Goal: Information Seeking & Learning: Find specific page/section

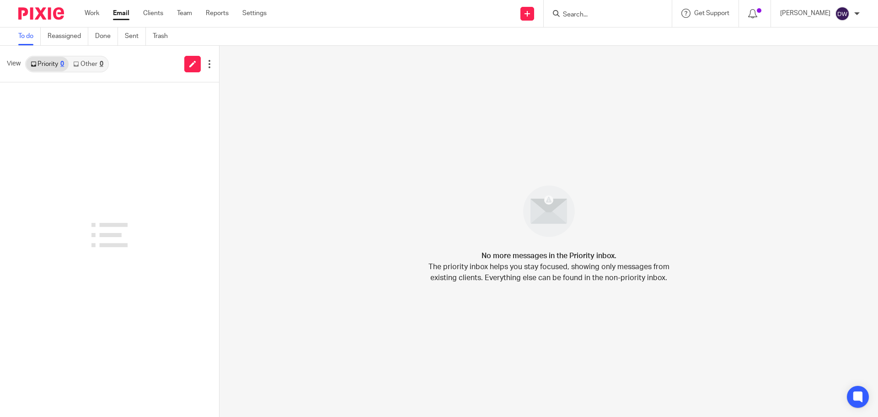
click at [438, 10] on form at bounding box center [610, 13] width 97 height 11
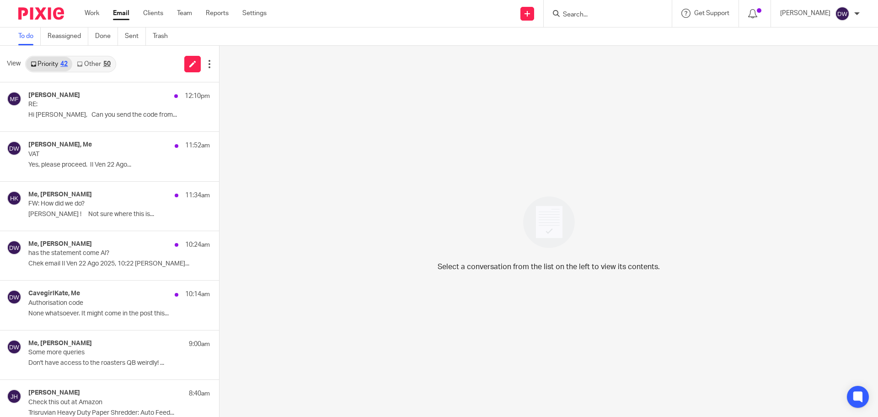
click at [438, 14] on input "Search" at bounding box center [603, 15] width 82 height 8
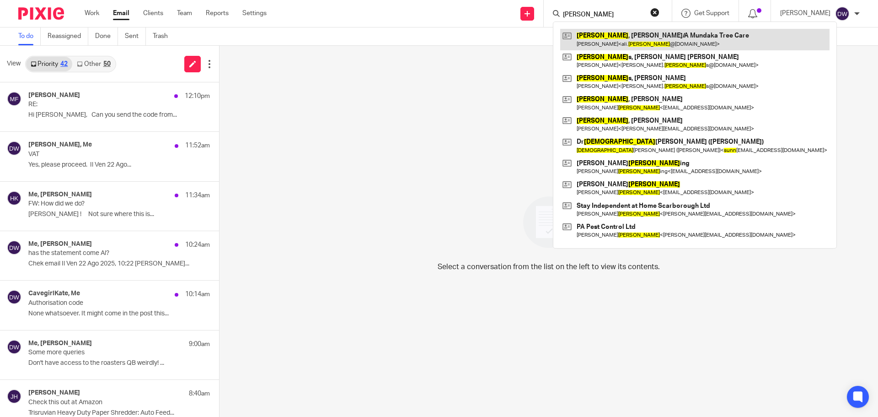
type input "nunn"
click at [438, 45] on link at bounding box center [694, 39] width 269 height 21
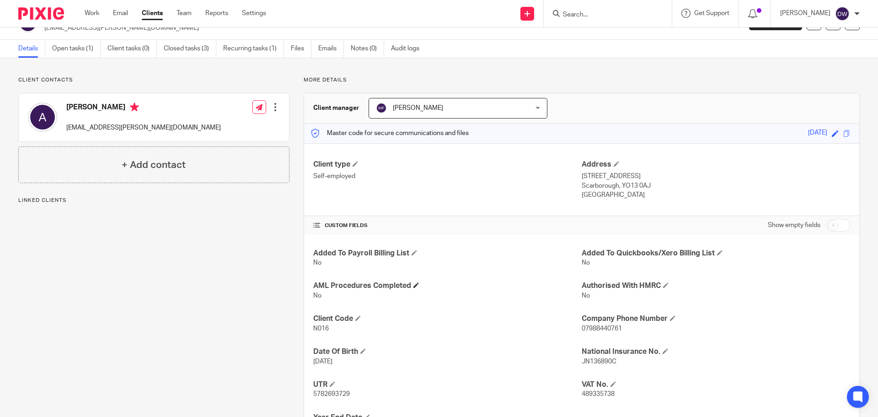
scroll to position [68, 0]
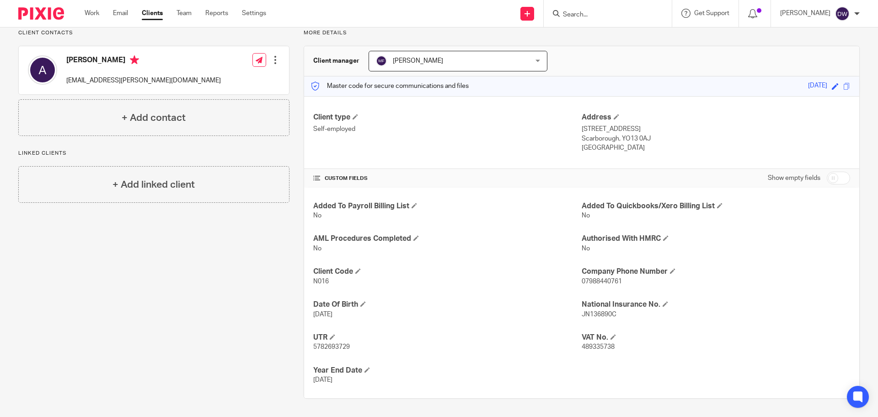
click at [608, 346] on span "489335738" at bounding box center [598, 347] width 33 height 6
copy span "489335738"
click at [121, 15] on link "Email" at bounding box center [120, 13] width 15 height 9
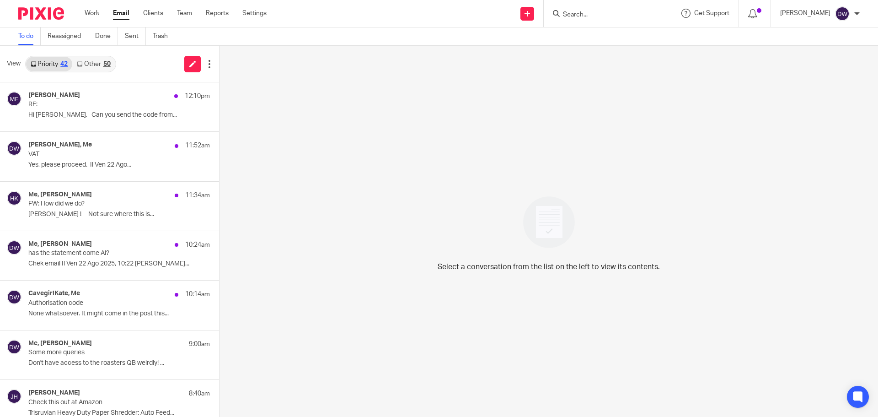
click at [595, 16] on input "Search" at bounding box center [603, 15] width 82 height 8
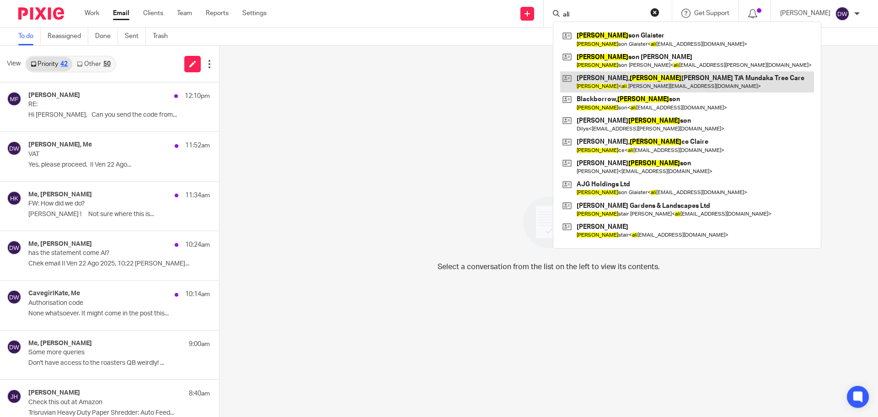
type input "ali"
click at [607, 82] on link at bounding box center [687, 81] width 254 height 21
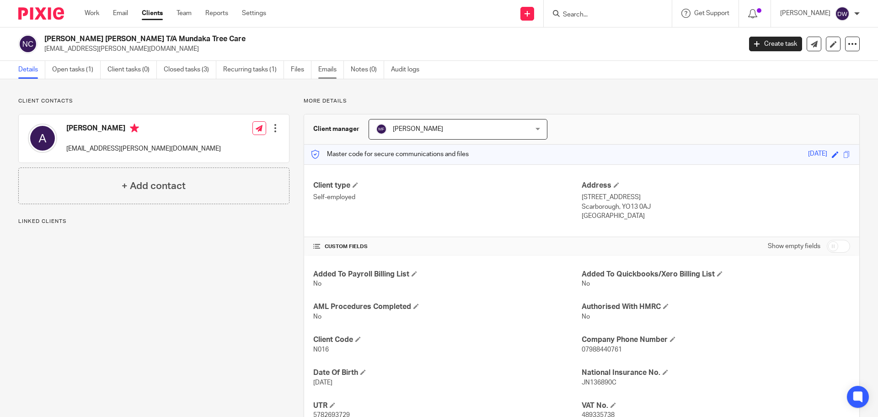
click at [337, 71] on link "Emails" at bounding box center [331, 70] width 26 height 18
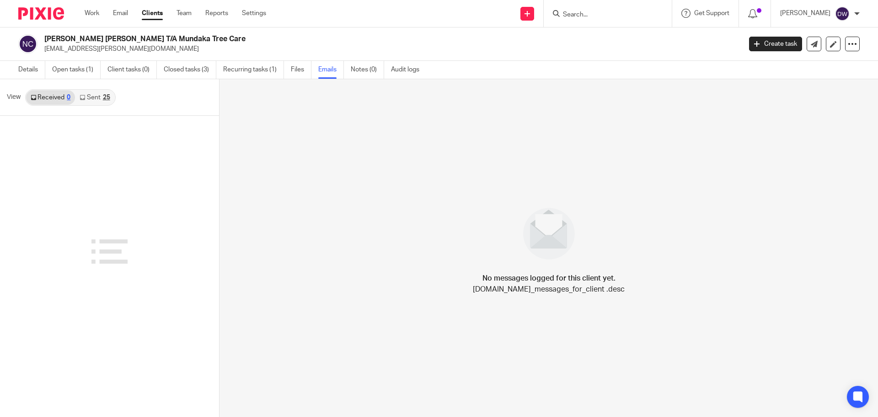
click at [87, 99] on link "Sent 25" at bounding box center [94, 97] width 39 height 15
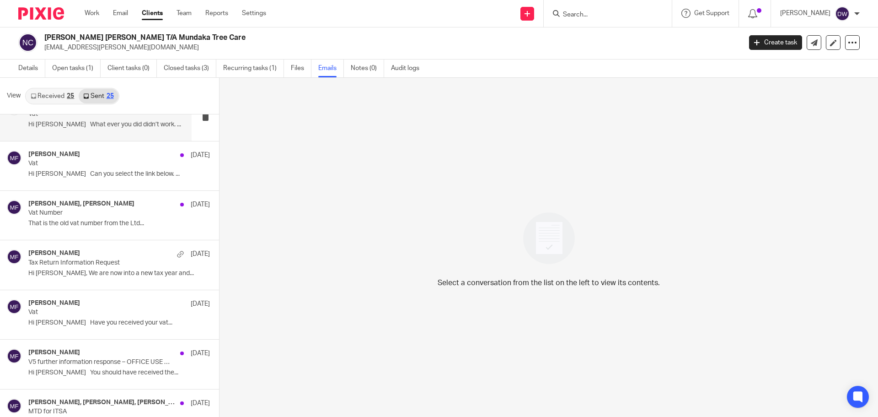
scroll to position [91, 0]
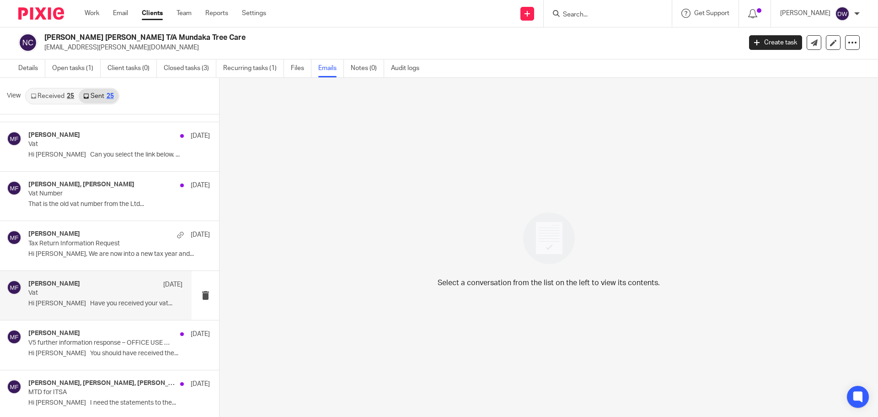
click at [136, 298] on div "Mick Fisher 23 Apr Vat Hi Ali Have you received your vat..." at bounding box center [105, 295] width 154 height 31
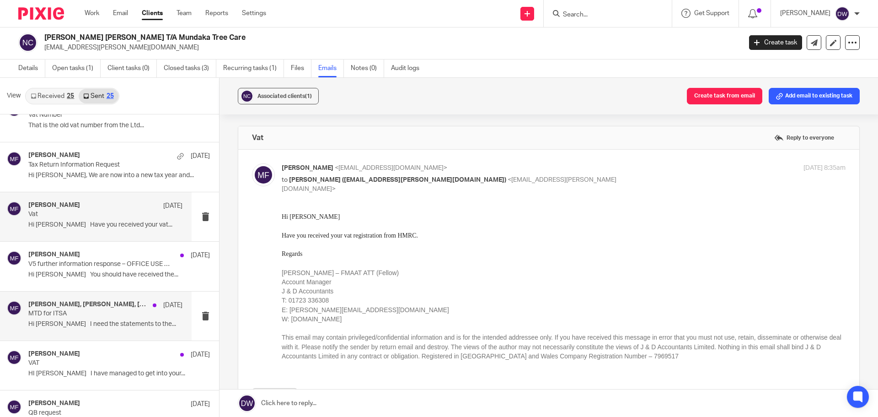
scroll to position [183, 0]
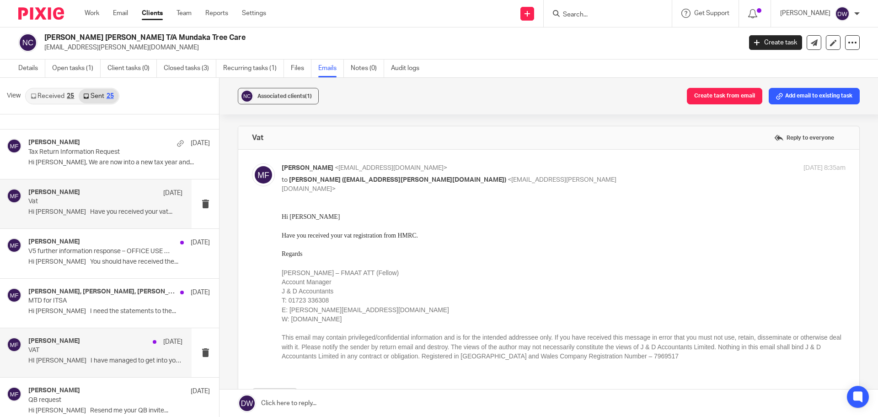
click at [134, 354] on p "VAT" at bounding box center [90, 350] width 124 height 8
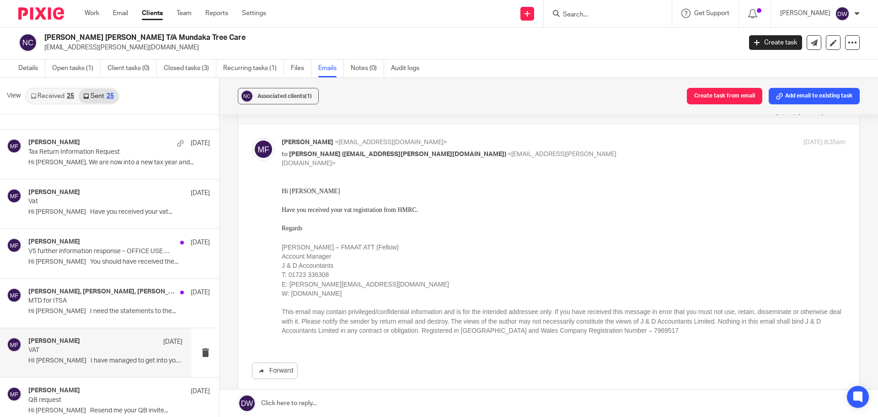
scroll to position [91, 0]
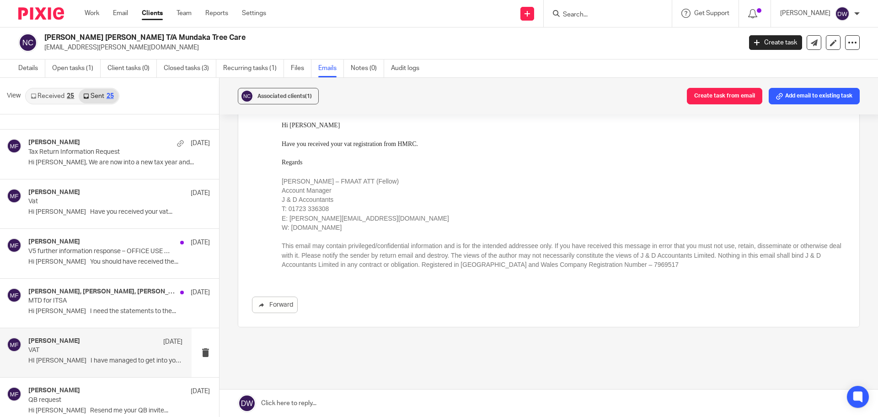
click at [108, 356] on div "Mick Fisher 14 Mar VAT HI Ali I have managed to get into your..." at bounding box center [105, 352] width 154 height 31
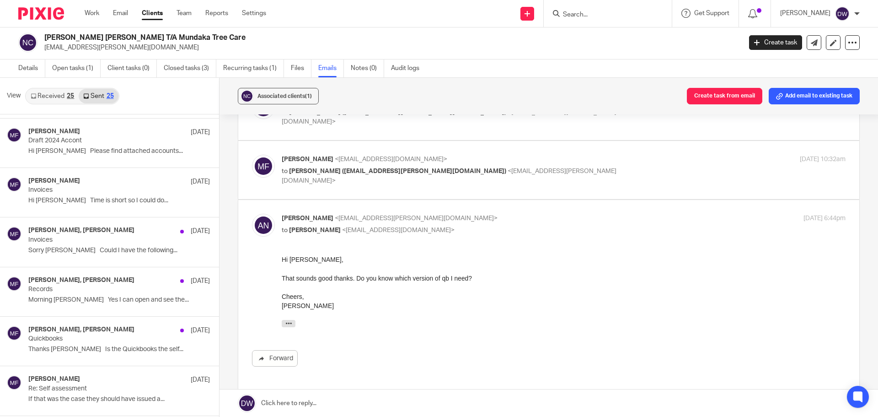
scroll to position [137, 0]
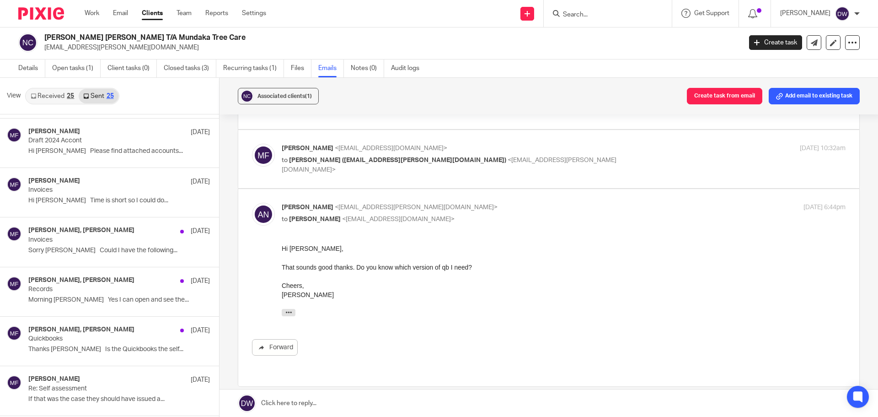
click at [350, 161] on span "Alistair Nunn (ali.nunn@gmail.com)" at bounding box center [397, 160] width 217 height 6
checkbox input "true"
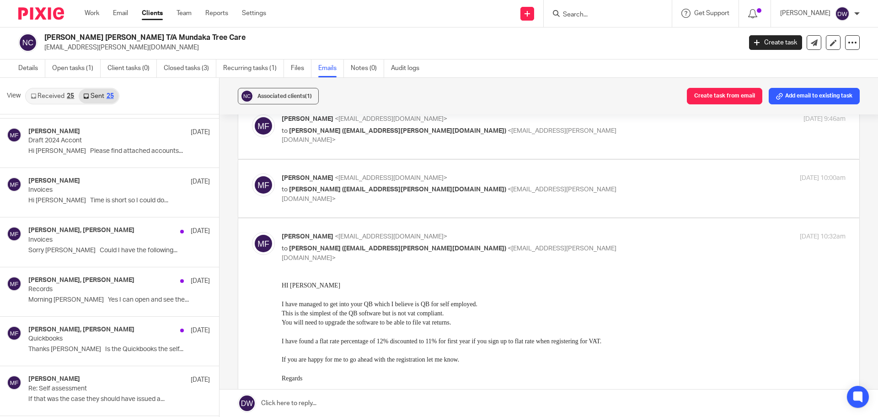
scroll to position [46, 0]
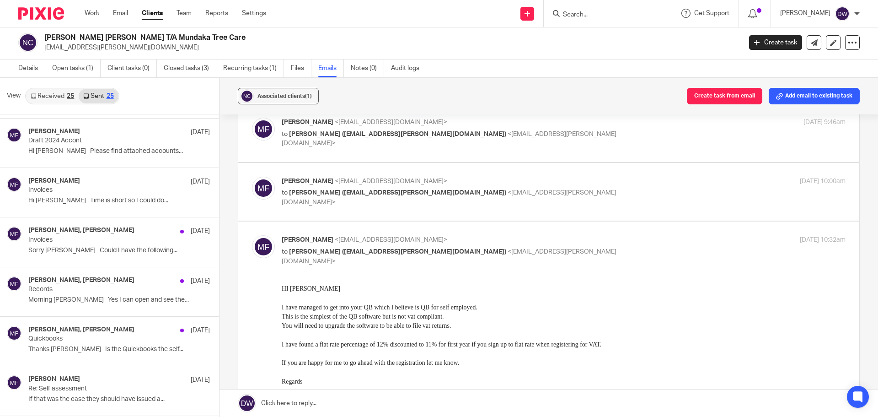
click at [348, 192] on span "Alistair Nunn (ali.nunn@gmail.com)" at bounding box center [397, 192] width 217 height 6
checkbox input "true"
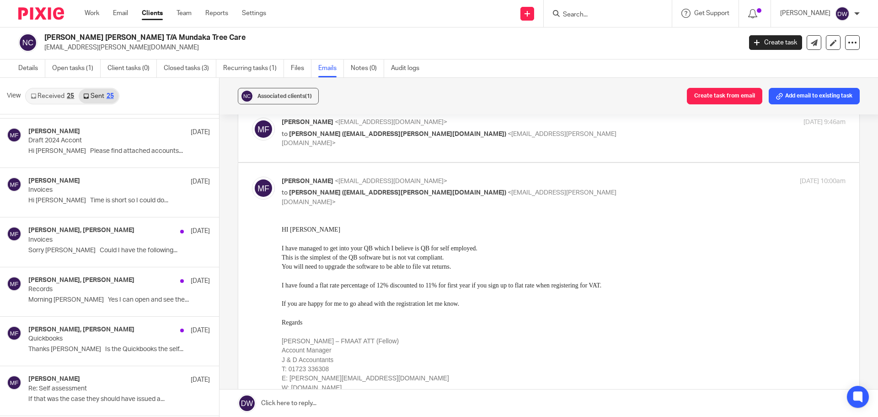
scroll to position [0, 0]
drag, startPoint x: 357, startPoint y: 288, endPoint x: 530, endPoint y: 265, distance: 174.4
click at [530, 265] on div "HI Ali I have managed to get into your QB which I believe is QB for self employ…" at bounding box center [564, 331] width 564 height 213
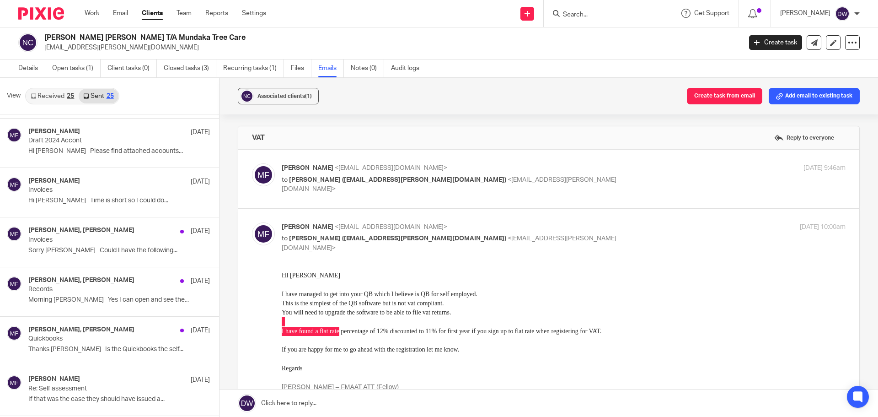
click at [344, 181] on span "Alistair Nunn (ali.nunn@gmail.com)" at bounding box center [397, 180] width 217 height 6
checkbox input "true"
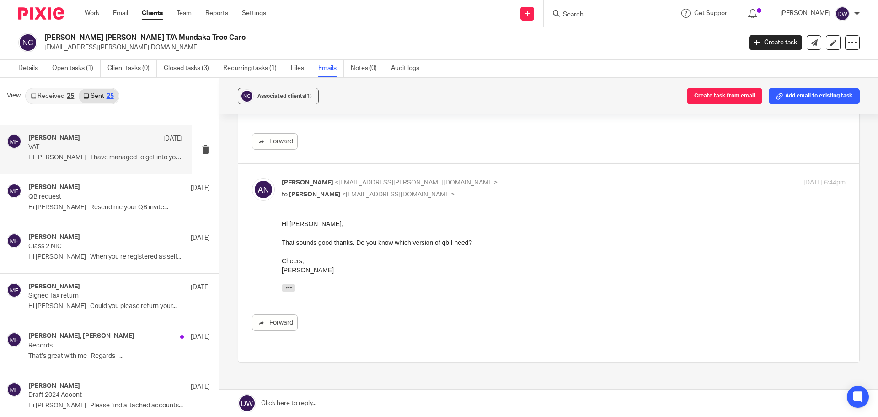
scroll to position [366, 0]
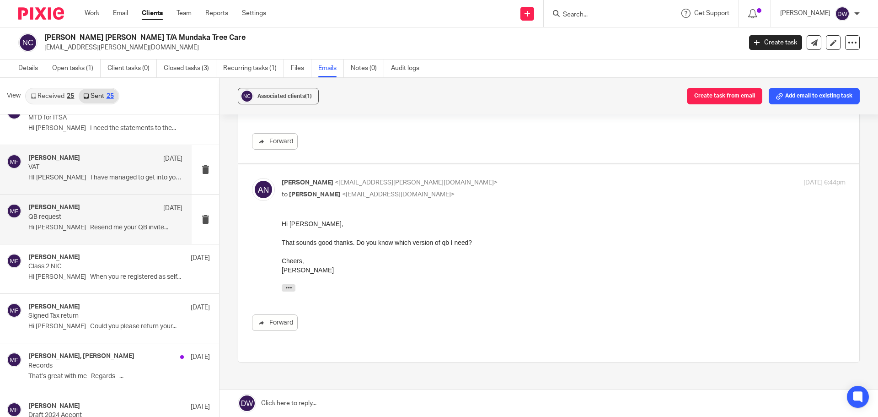
click at [94, 217] on p "QB request" at bounding box center [90, 217] width 124 height 8
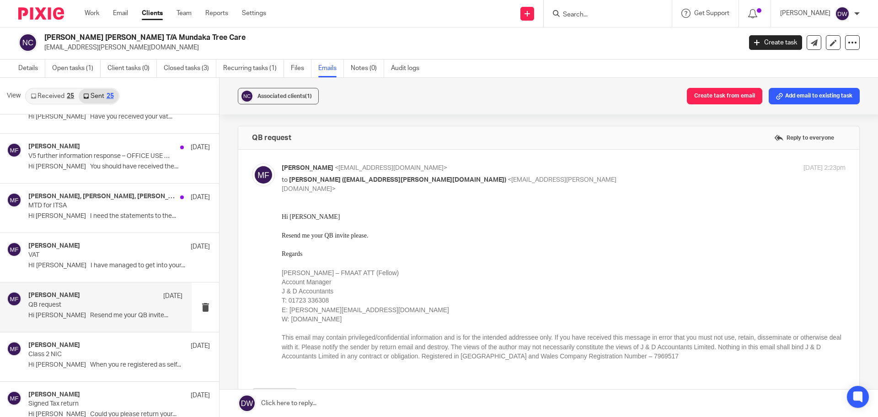
scroll to position [274, 0]
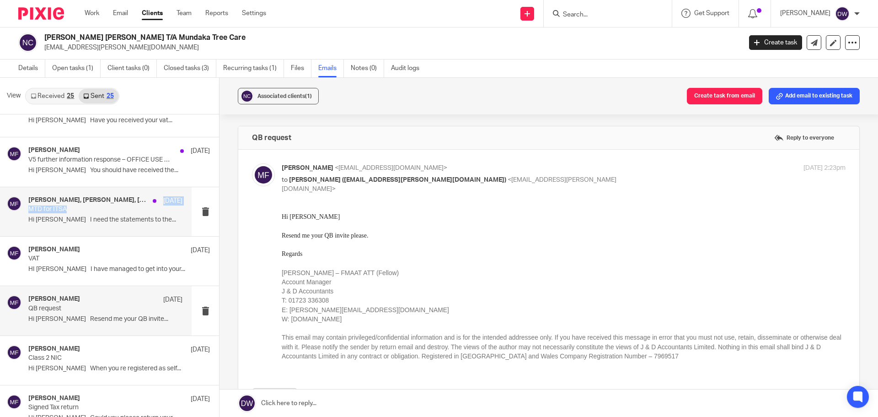
click at [97, 204] on div "Becky Stephenson, Lauren Tarry, Mick Fisher 27 Mar MTD for ITSA Hi Lauren I nee…" at bounding box center [105, 211] width 154 height 31
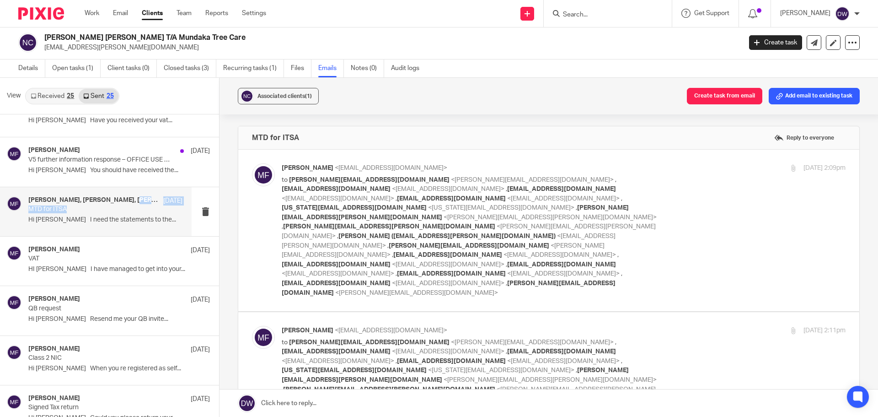
scroll to position [0, 0]
click at [96, 167] on p "Hi Ali You should have received the..." at bounding box center [105, 171] width 154 height 8
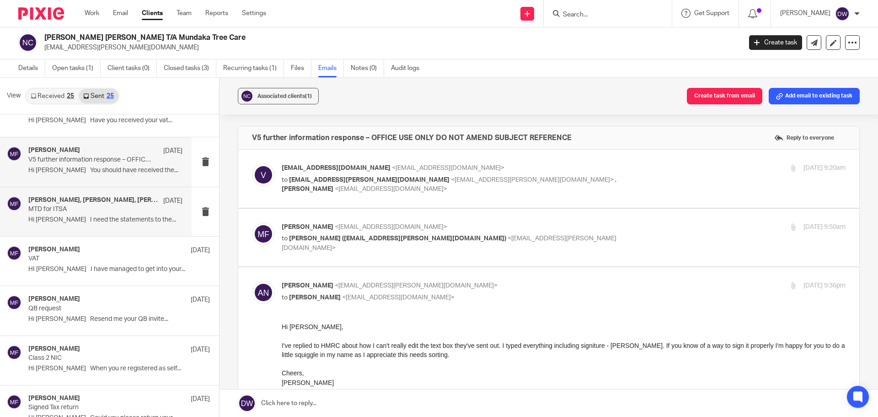
scroll to position [229, 0]
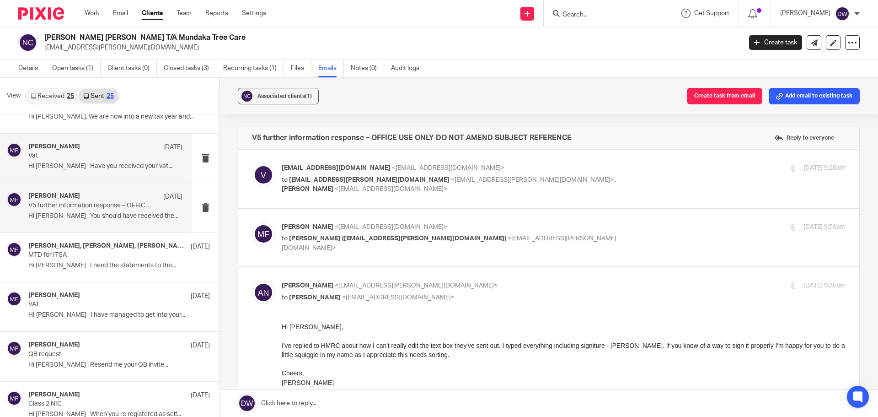
click at [96, 154] on p "Vat" at bounding box center [90, 156] width 124 height 8
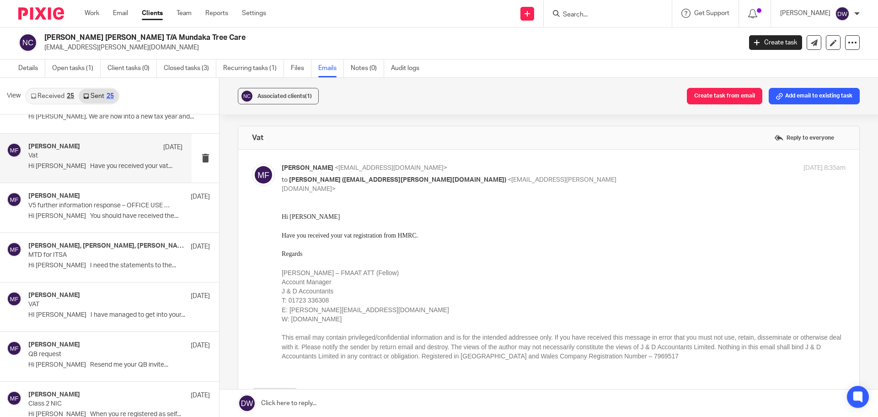
scroll to position [0, 0]
click at [41, 67] on link "Details" at bounding box center [31, 68] width 27 height 18
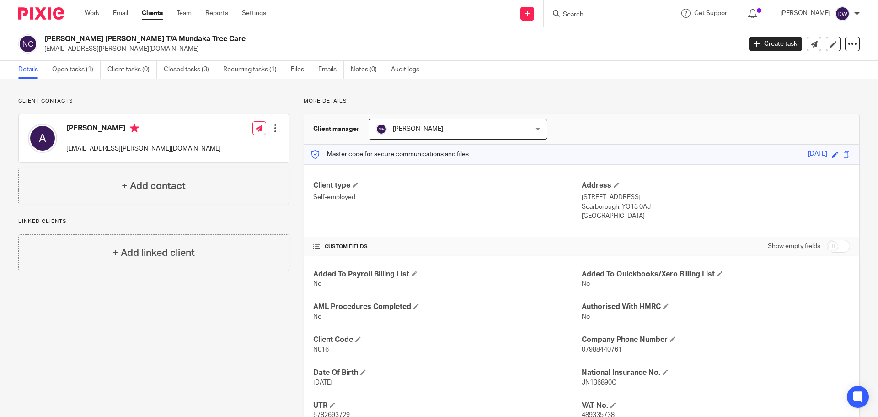
scroll to position [46, 0]
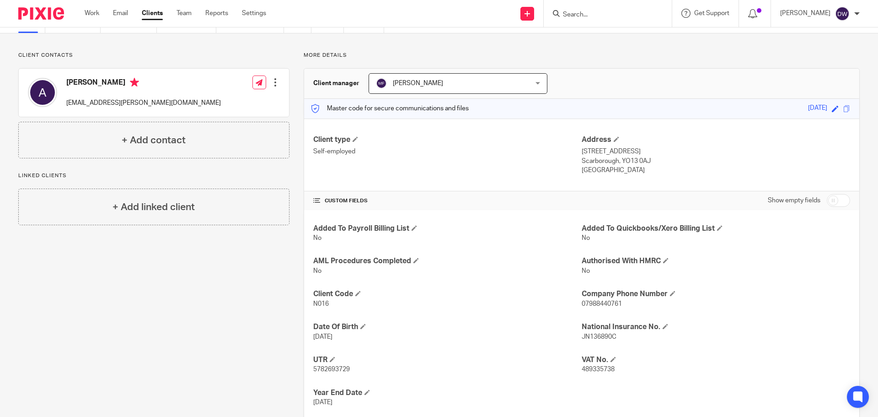
click at [588, 369] on span "489335738" at bounding box center [598, 369] width 33 height 6
copy span "489335738"
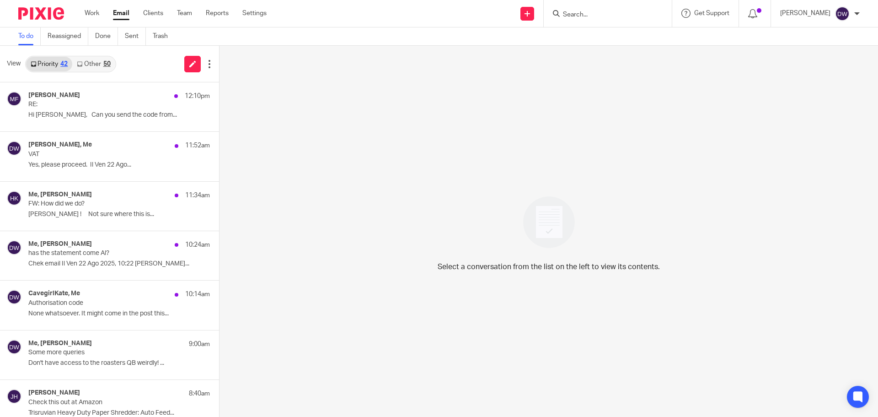
click at [625, 15] on input "Search" at bounding box center [603, 15] width 82 height 8
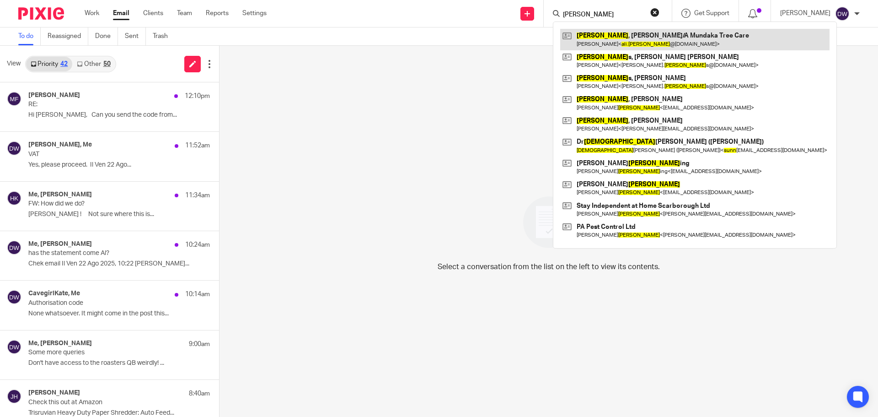
type input "ali nunn"
click at [632, 39] on link at bounding box center [694, 39] width 269 height 21
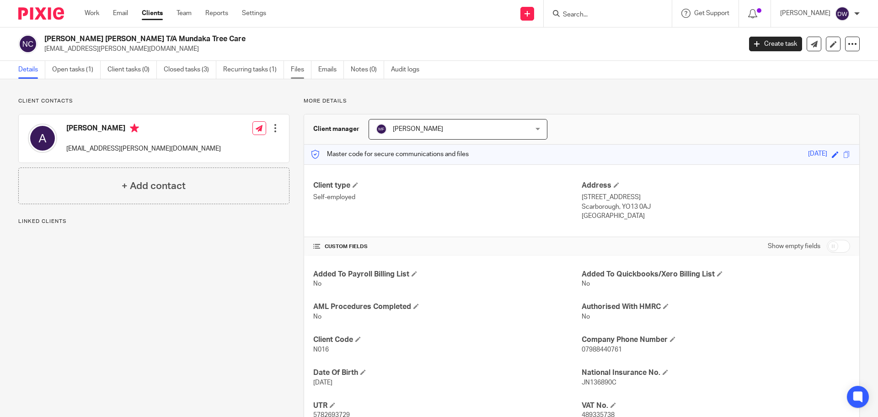
click at [302, 67] on link "Files" at bounding box center [301, 70] width 21 height 18
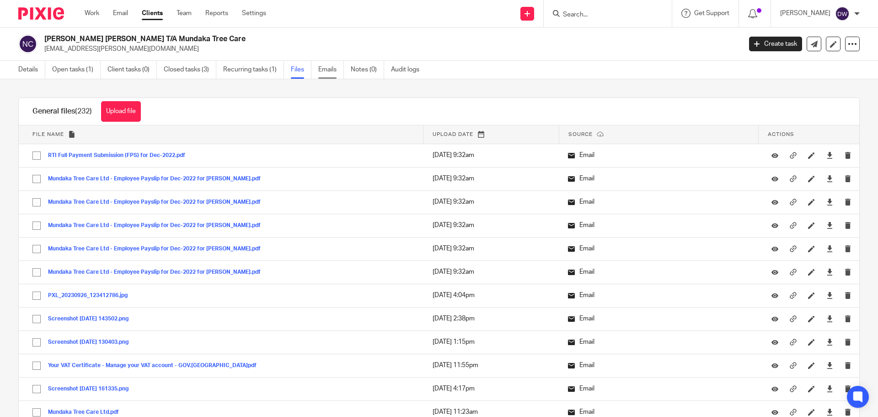
click at [334, 63] on link "Emails" at bounding box center [331, 70] width 26 height 18
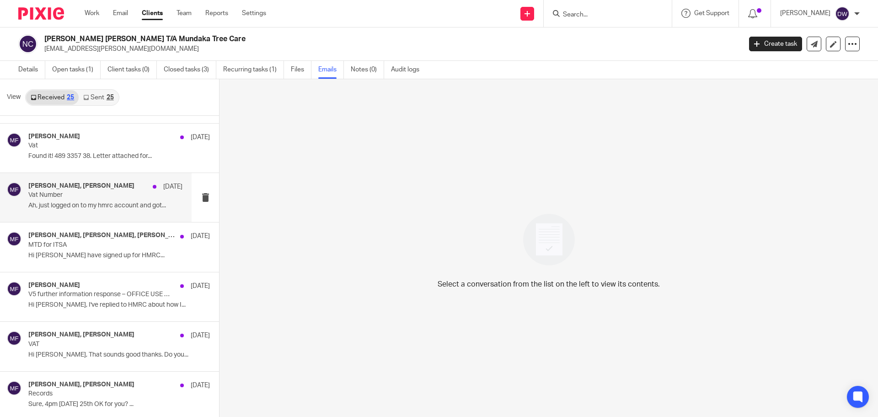
scroll to position [137, 0]
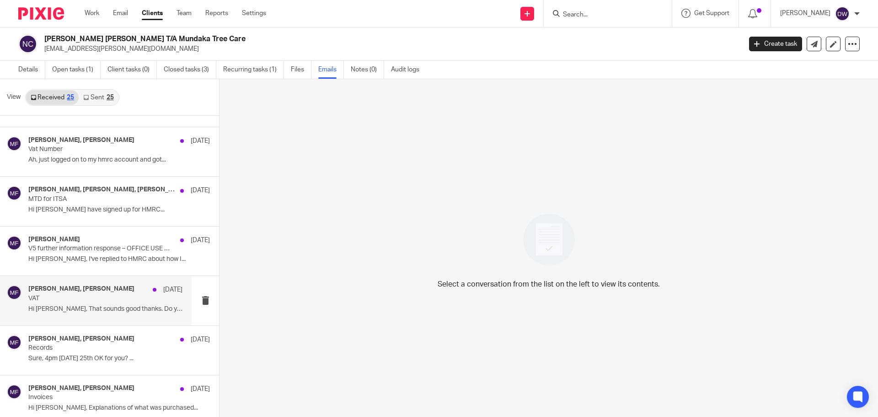
click at [81, 298] on p "VAT" at bounding box center [90, 299] width 124 height 8
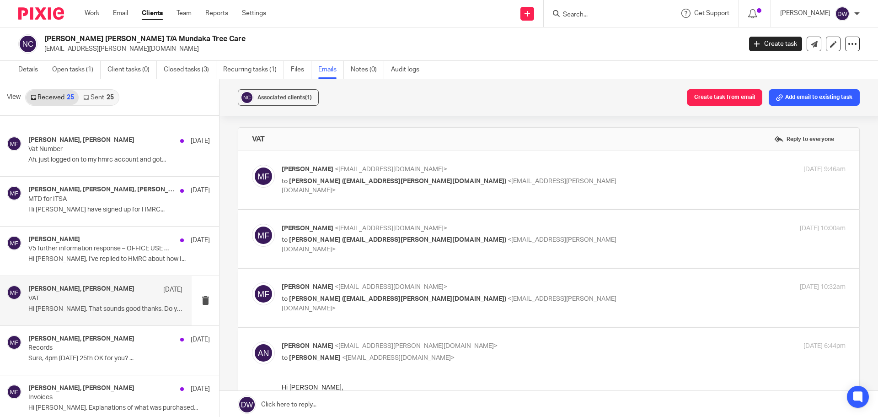
scroll to position [0, 0]
click at [96, 269] on div "[PERSON_NAME] [DATE] V5 further information response – OFFICE USE ONLY DO NOT A…" at bounding box center [96, 250] width 192 height 49
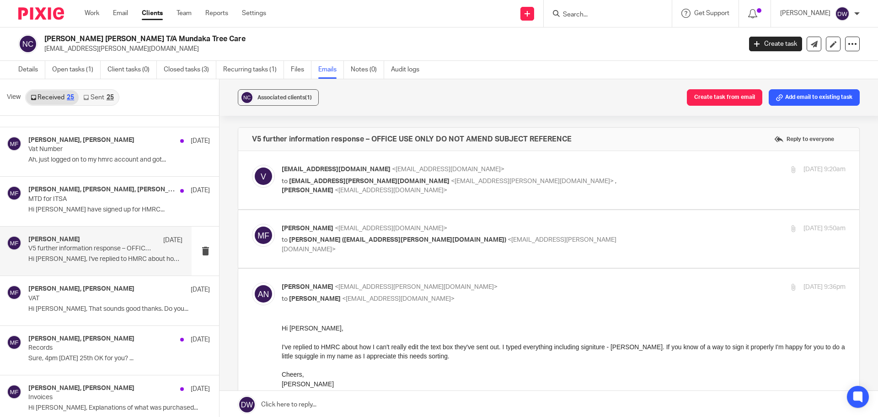
click at [484, 236] on p "to Alistair Nunn (ali.nunn@gmail.com) <ali.nunn@gmail.com>" at bounding box center [470, 244] width 376 height 19
checkbox input "true"
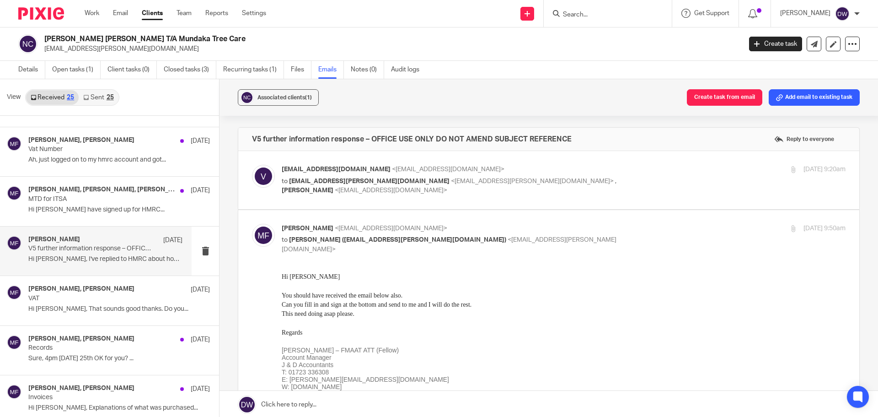
click at [333, 187] on span "[PERSON_NAME]" at bounding box center [308, 190] width 52 height 6
checkbox input "true"
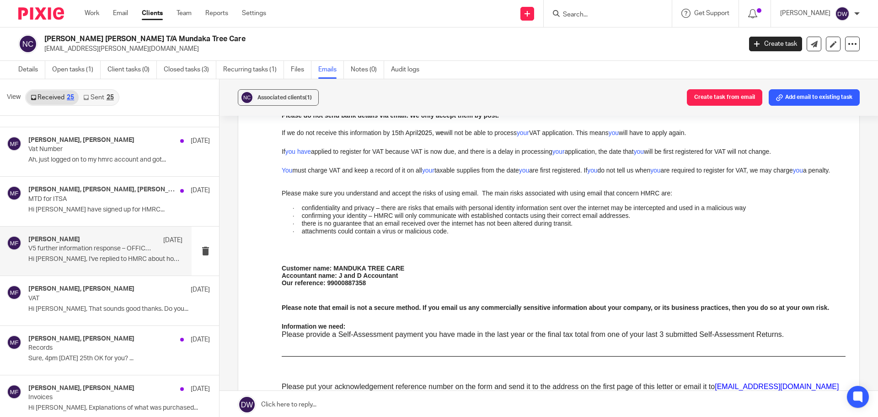
scroll to position [274, 0]
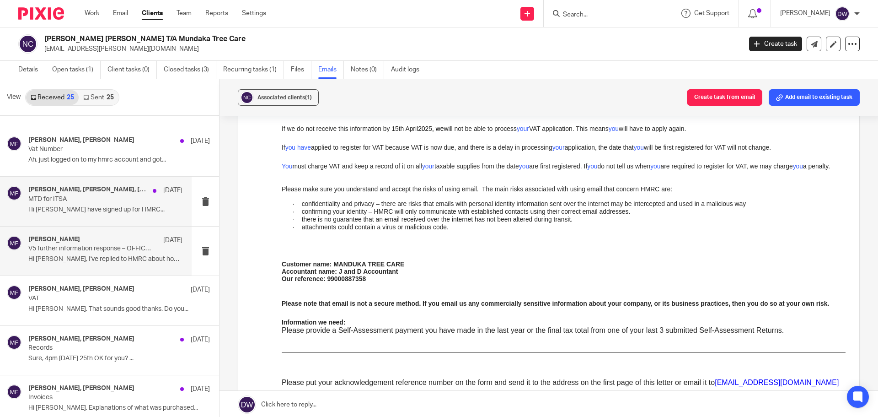
click at [84, 191] on h4 "Becky Stephenson, Lauren Tarry, Mick Fisher" at bounding box center [88, 190] width 120 height 8
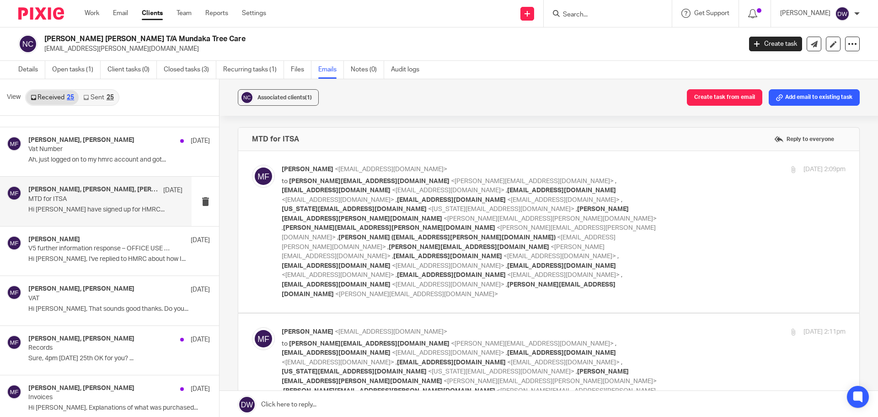
scroll to position [0, 0]
click at [81, 161] on p "Ah, just logged on to my hmrc account and got..." at bounding box center [105, 160] width 154 height 8
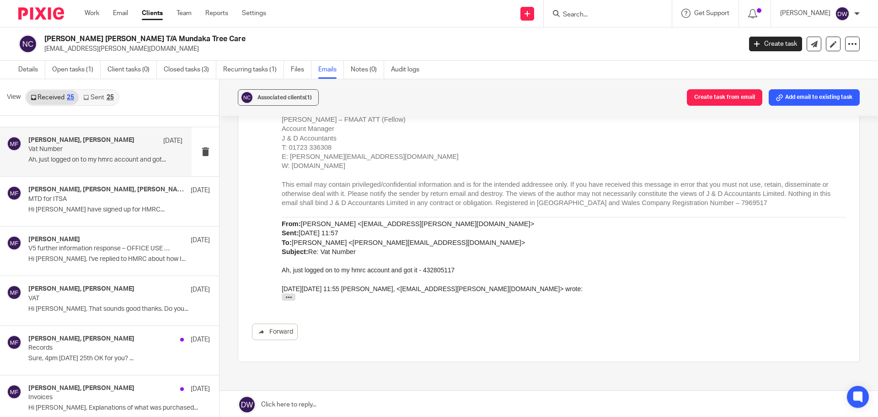
scroll to position [320, 0]
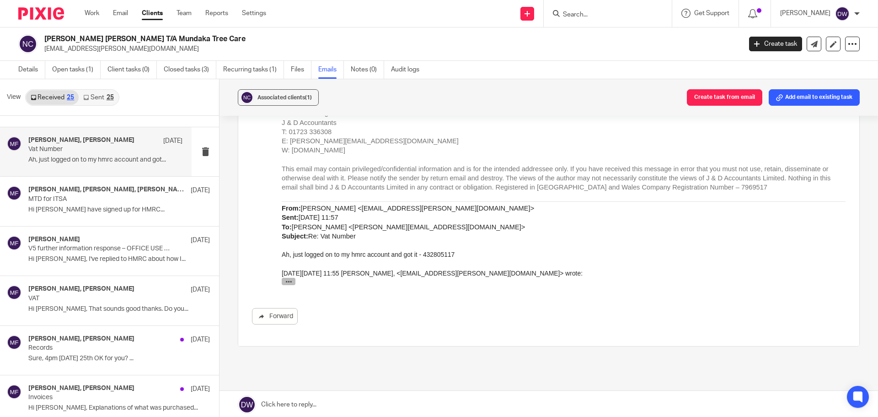
click at [290, 285] on button "button" at bounding box center [289, 281] width 14 height 7
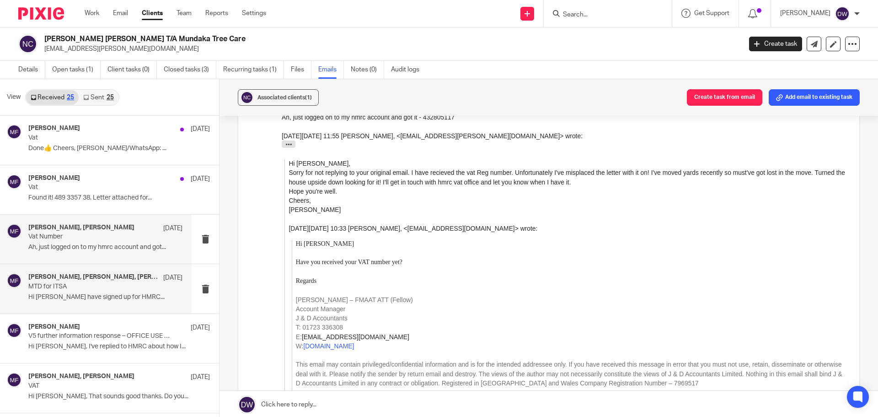
scroll to position [46, 0]
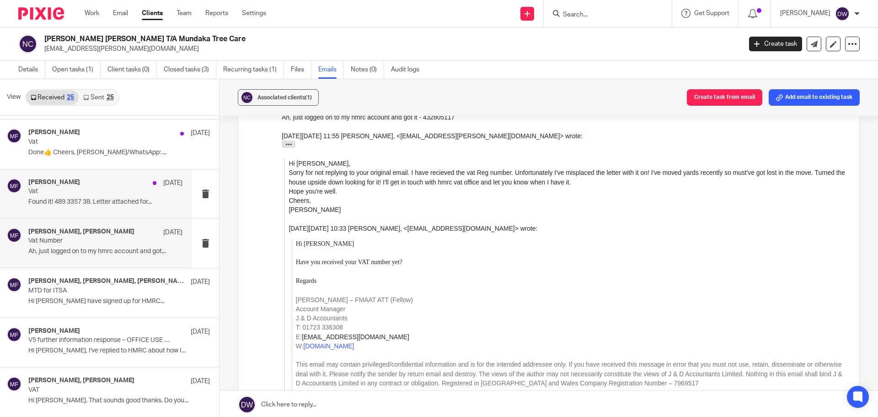
click at [129, 189] on p "Vat" at bounding box center [90, 192] width 124 height 8
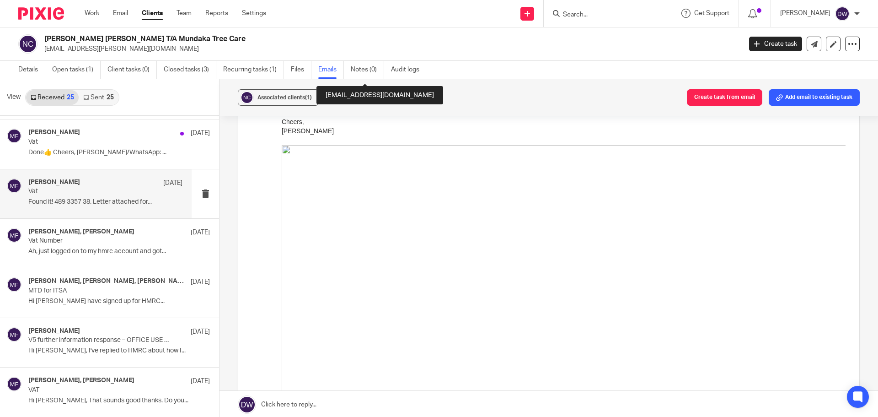
scroll to position [549, 0]
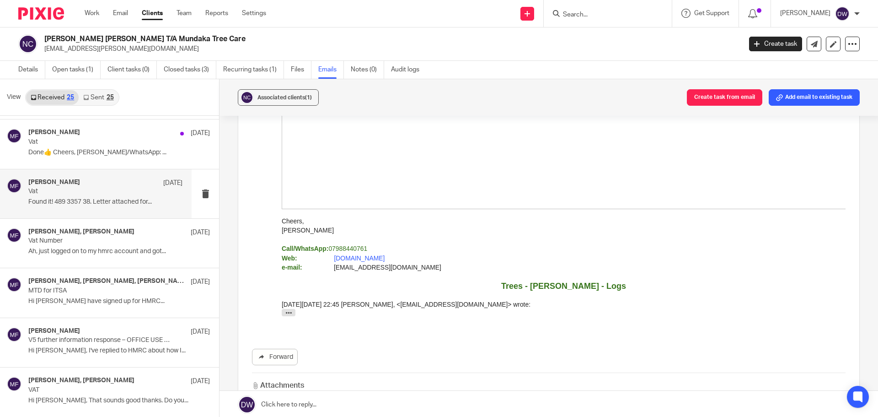
scroll to position [2424, 0]
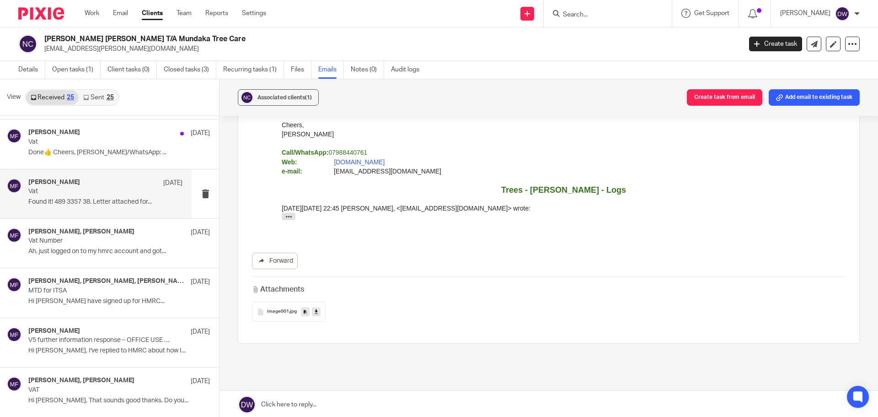
click at [315, 308] on icon at bounding box center [316, 311] width 3 height 7
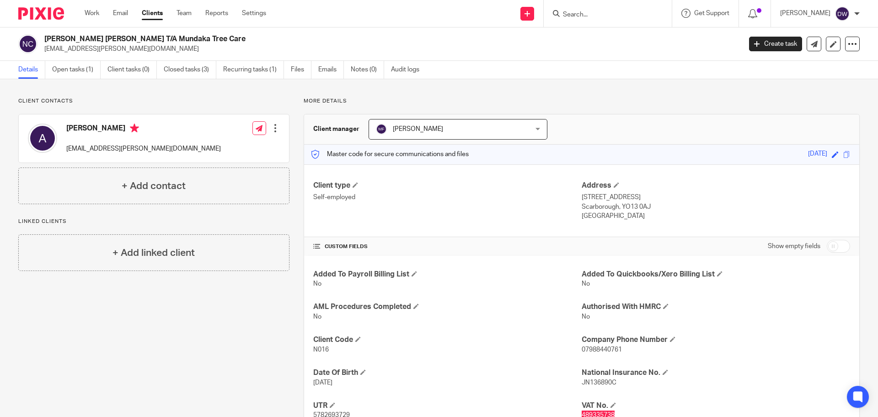
scroll to position [46, 0]
